Goal: Transaction & Acquisition: Book appointment/travel/reservation

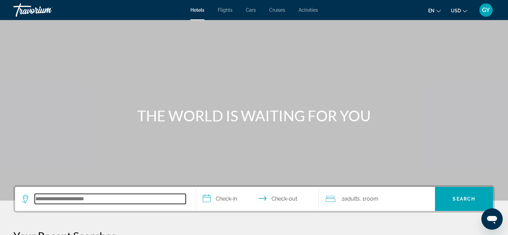
click at [59, 197] on input "Search hotel destination" at bounding box center [110, 199] width 151 height 10
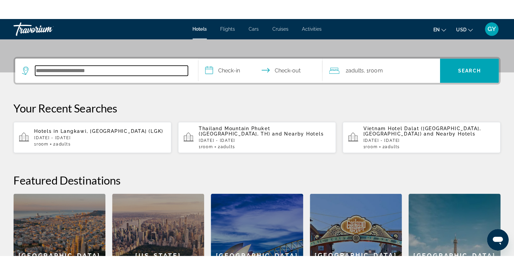
scroll to position [163, 0]
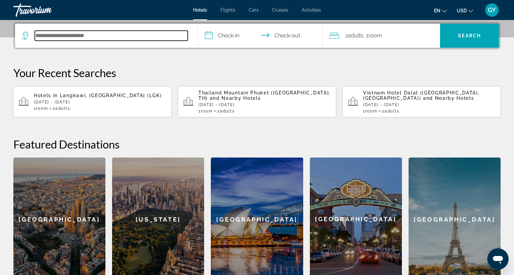
click at [40, 35] on input "Search hotel destination" at bounding box center [111, 36] width 153 height 10
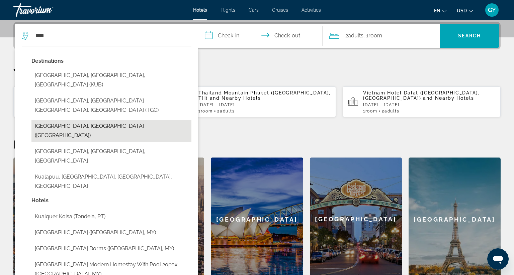
click at [91, 120] on button "[GEOGRAPHIC_DATA], [GEOGRAPHIC_DATA] ([GEOGRAPHIC_DATA])" at bounding box center [111, 131] width 160 height 22
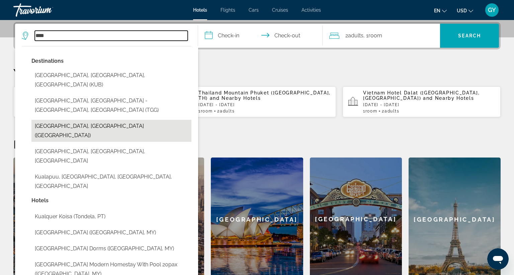
type input "**********"
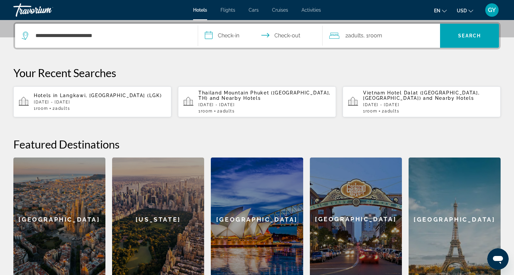
click at [206, 37] on input "**********" at bounding box center [261, 37] width 127 height 26
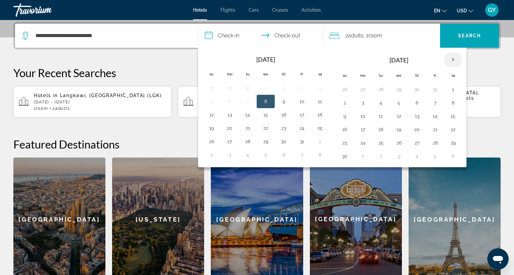
click at [449, 56] on th "Next month" at bounding box center [453, 59] width 18 height 15
click at [376, 131] on button "17" at bounding box center [380, 129] width 11 height 9
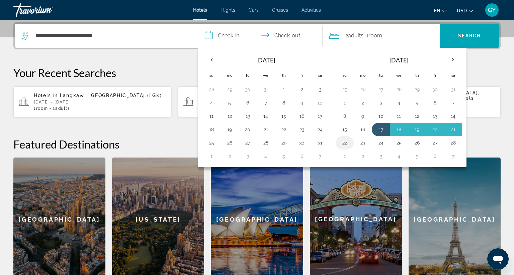
click at [341, 142] on button "22" at bounding box center [344, 142] width 11 height 9
type input "**********"
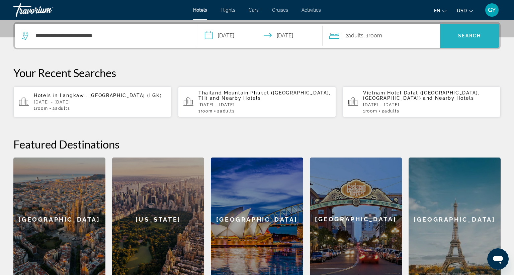
click at [441, 28] on span "Search" at bounding box center [469, 36] width 59 height 16
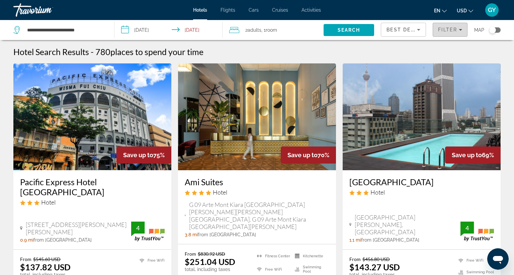
click at [443, 30] on span "Filter" at bounding box center [447, 29] width 19 height 5
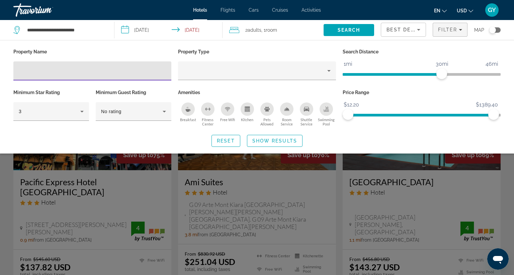
click at [20, 69] on input "Hotel Filters" at bounding box center [92, 71] width 147 height 8
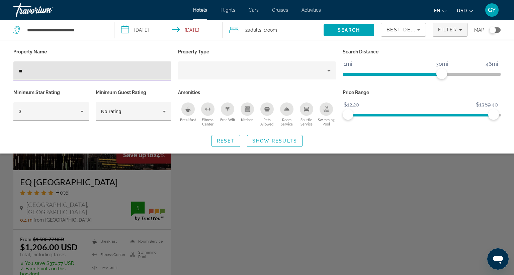
type input "**"
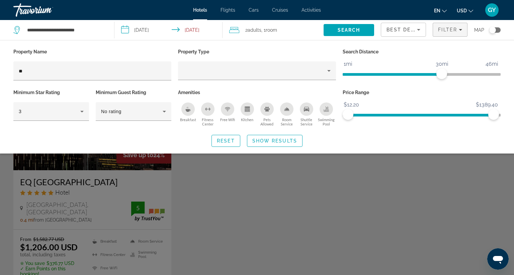
click at [81, 174] on div "Search widget" at bounding box center [257, 187] width 514 height 175
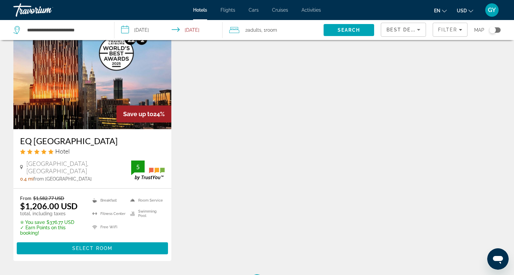
scroll to position [42, 0]
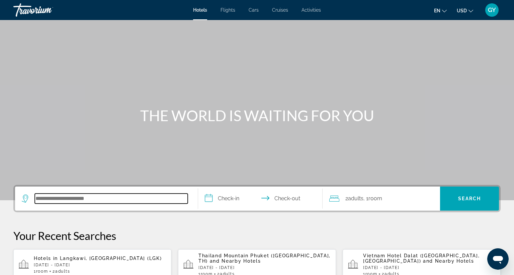
click at [49, 201] on input "Search hotel destination" at bounding box center [111, 199] width 153 height 10
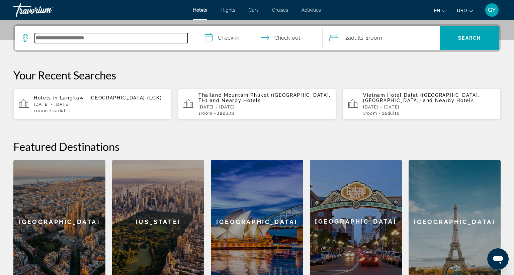
scroll to position [163, 0]
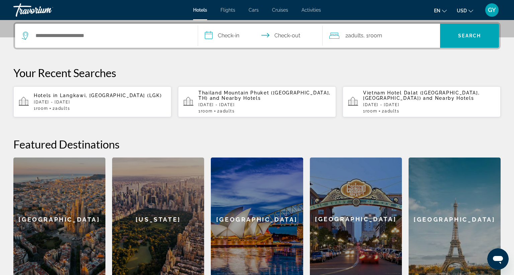
click at [98, 97] on span "Langkawi, [GEOGRAPHIC_DATA] (LGK)" at bounding box center [111, 95] width 102 height 5
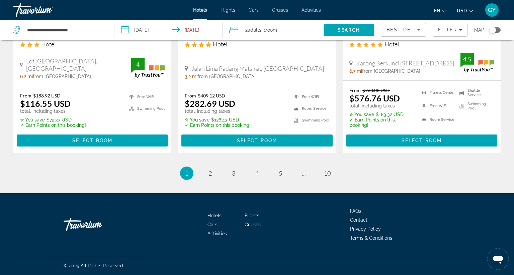
scroll to position [944, 0]
click at [232, 170] on span "3" at bounding box center [233, 173] width 3 height 7
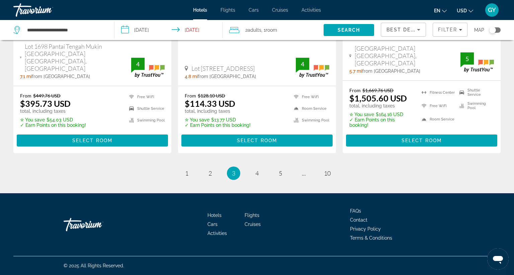
scroll to position [964, 0]
click at [256, 167] on link "page 4" at bounding box center [257, 173] width 12 height 12
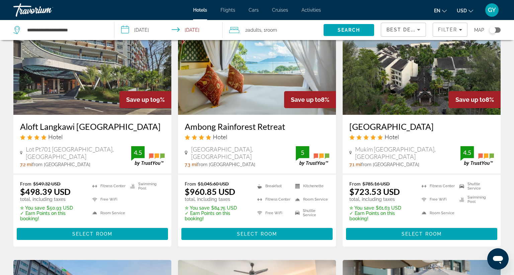
scroll to position [304, 0]
